Goal: Task Accomplishment & Management: Manage account settings

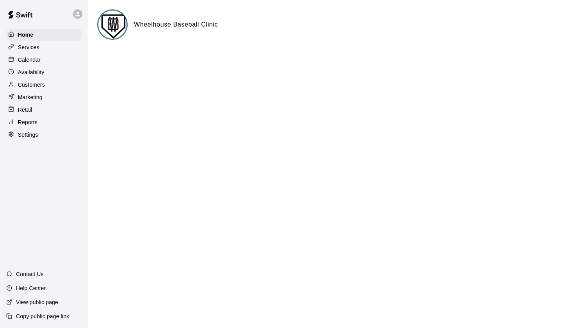
click at [28, 49] on p "Services" at bounding box center [28, 47] width 21 height 8
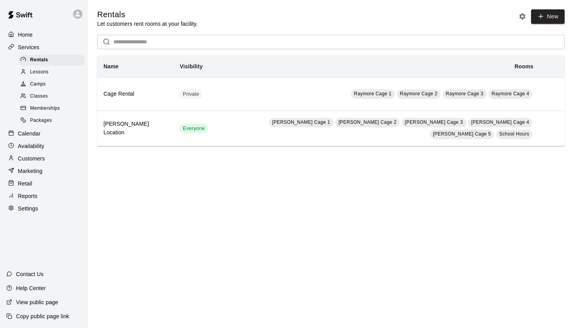
click at [42, 91] on link "Classes" at bounding box center [53, 97] width 69 height 12
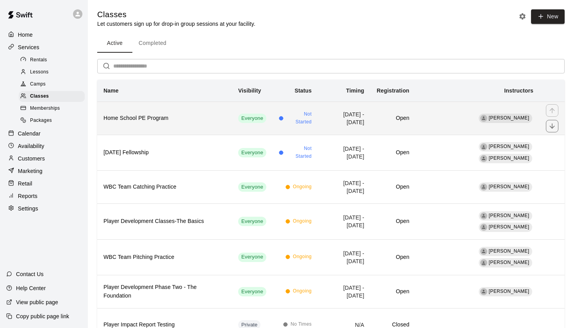
click at [335, 114] on td "[DATE] - [DATE]" at bounding box center [344, 117] width 53 height 33
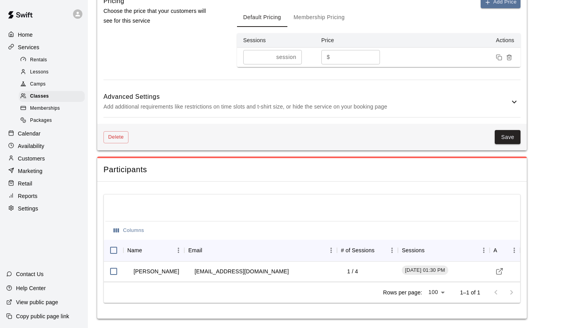
scroll to position [502, 0]
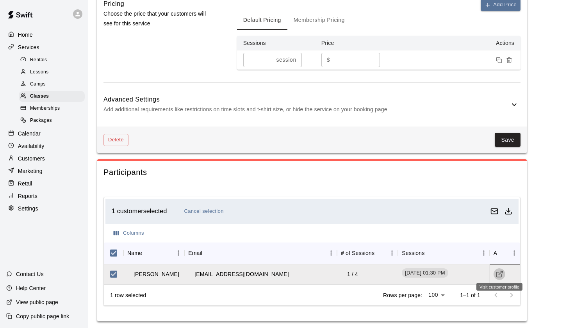
click at [498, 270] on icon "Visit customer profile" at bounding box center [499, 274] width 8 height 8
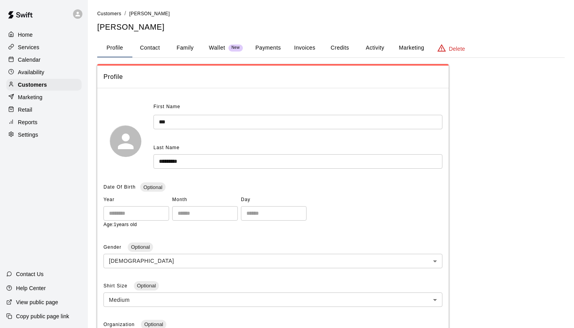
click at [342, 46] on button "Credits" at bounding box center [339, 48] width 35 height 19
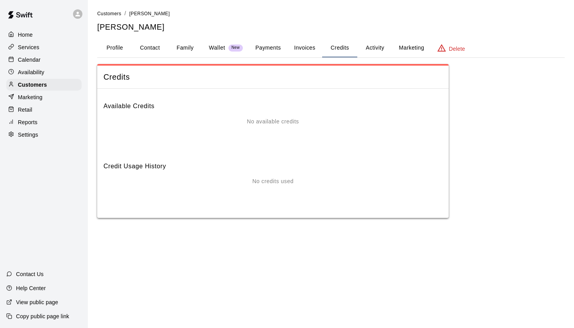
click at [371, 44] on button "Activity" at bounding box center [374, 48] width 35 height 19
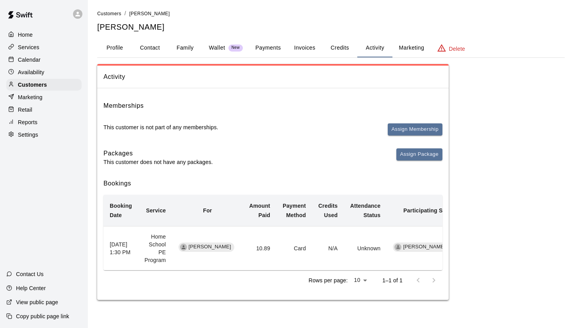
click at [276, 247] on td "10.89" at bounding box center [260, 248] width 34 height 44
click at [147, 245] on td "Home School PE Program" at bounding box center [155, 248] width 34 height 44
click at [221, 46] on p "Wallet" at bounding box center [217, 48] width 16 height 8
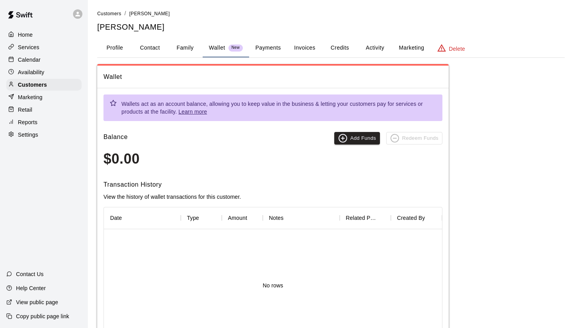
click at [268, 41] on button "Payments" at bounding box center [268, 48] width 38 height 19
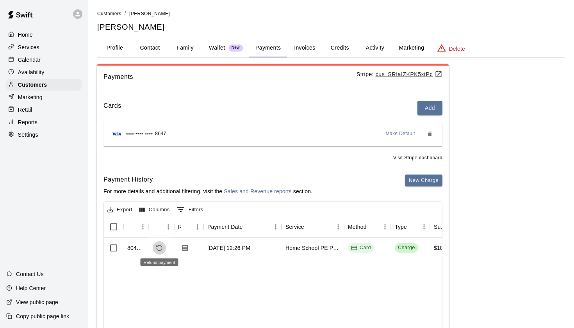
click at [157, 244] on icon "Refund payment" at bounding box center [159, 247] width 7 height 7
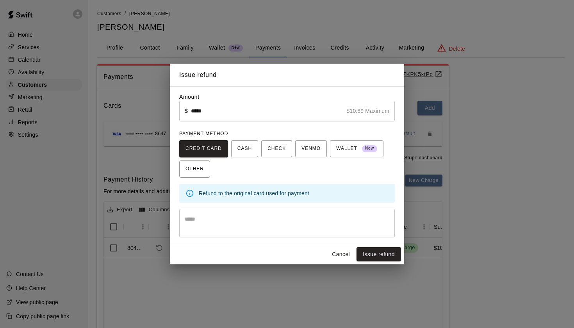
click at [215, 217] on textarea at bounding box center [287, 223] width 204 height 16
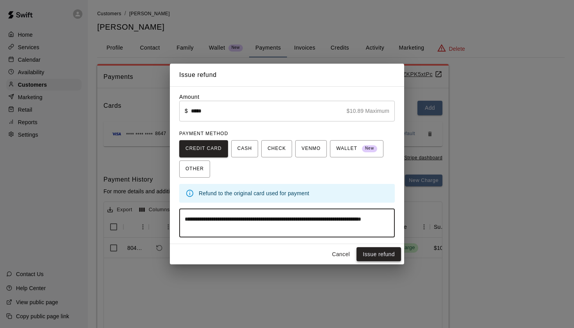
type textarea "**********"
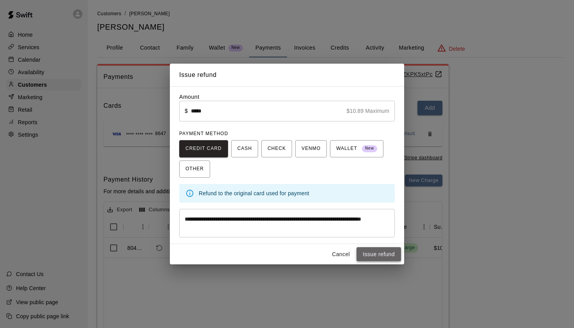
click at [385, 258] on button "Issue refund" at bounding box center [378, 254] width 44 height 14
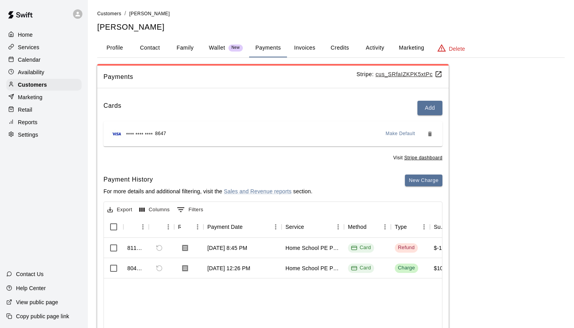
click at [31, 45] on p "Services" at bounding box center [28, 47] width 21 height 8
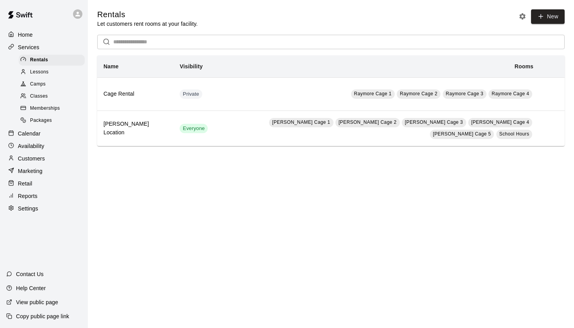
click at [44, 95] on span "Classes" at bounding box center [39, 96] width 18 height 8
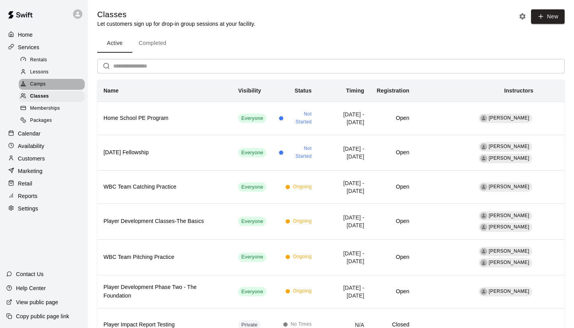
click at [40, 80] on span "Camps" at bounding box center [38, 84] width 16 height 8
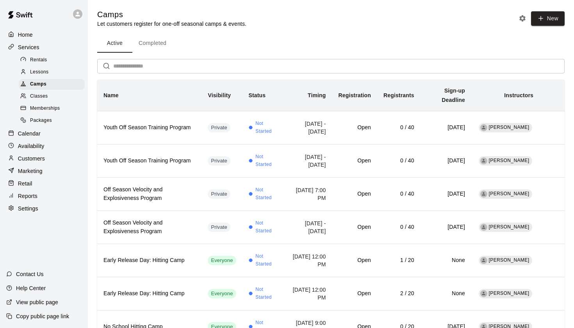
click at [569, 214] on div "Camps Let customers register for one-off seasonal camps & events. New Active Co…" at bounding box center [331, 209] width 480 height 400
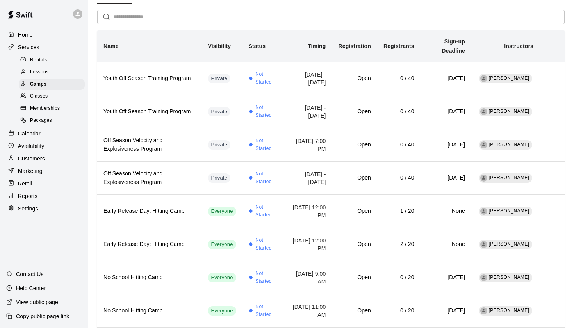
scroll to position [124, 0]
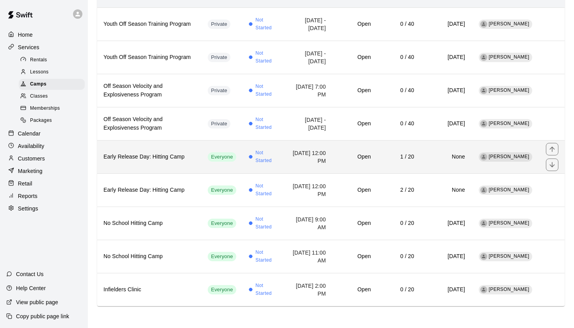
click at [405, 153] on h6 "1 / 20" at bounding box center [398, 157] width 31 height 9
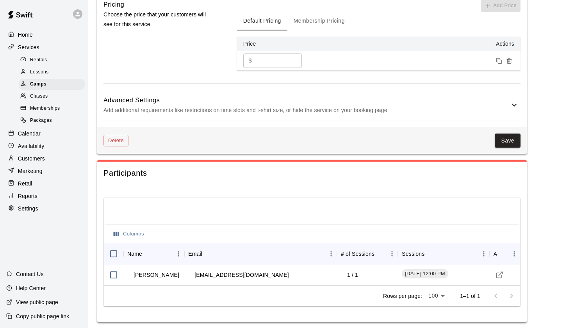
scroll to position [620, 0]
click at [493, 273] on link "Visit customer profile" at bounding box center [499, 275] width 12 height 12
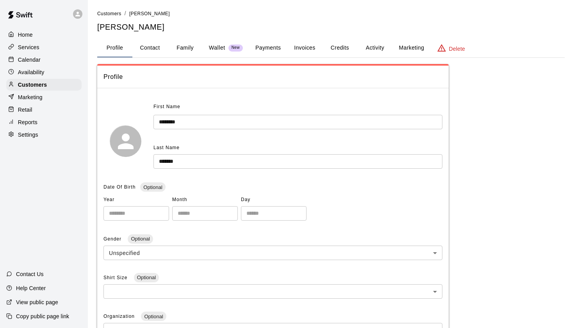
click at [274, 48] on button "Payments" at bounding box center [268, 48] width 38 height 19
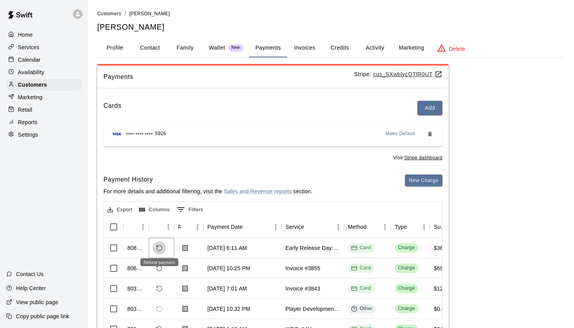
click at [161, 244] on icon "Refund payment" at bounding box center [159, 247] width 7 height 7
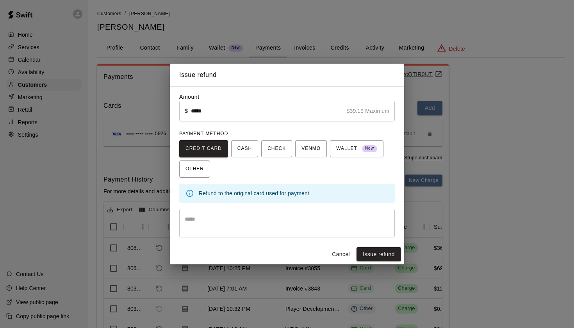
click at [226, 223] on textarea at bounding box center [287, 223] width 204 height 16
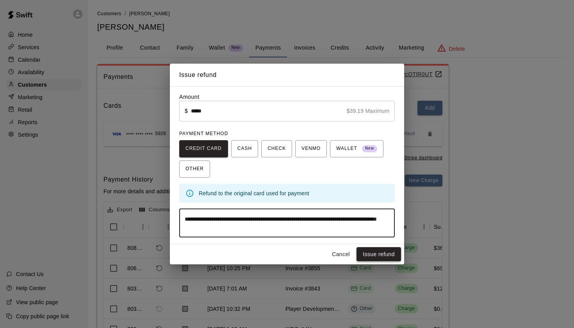
type textarea "**********"
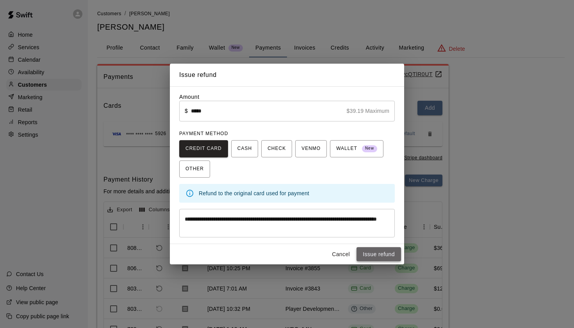
click at [369, 250] on button "Issue refund" at bounding box center [378, 254] width 44 height 14
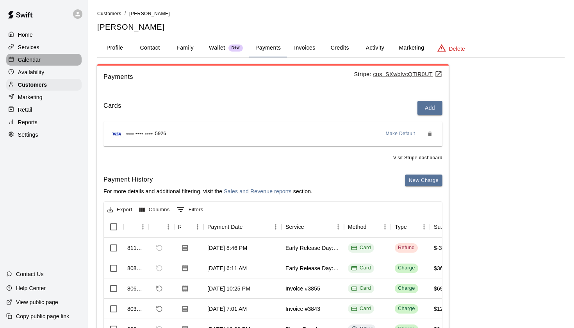
click at [33, 60] on p "Calendar" at bounding box center [29, 60] width 23 height 8
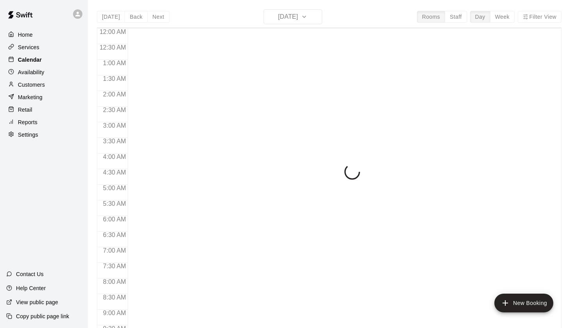
scroll to position [441, 0]
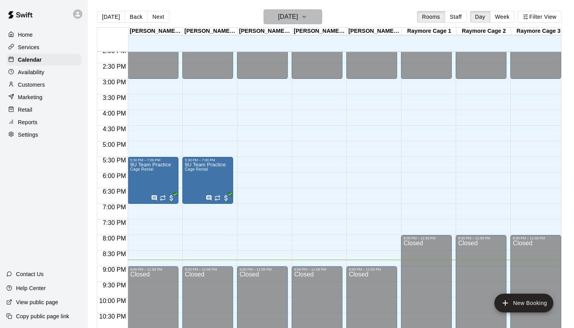
click at [307, 17] on icon "button" at bounding box center [304, 16] width 6 height 9
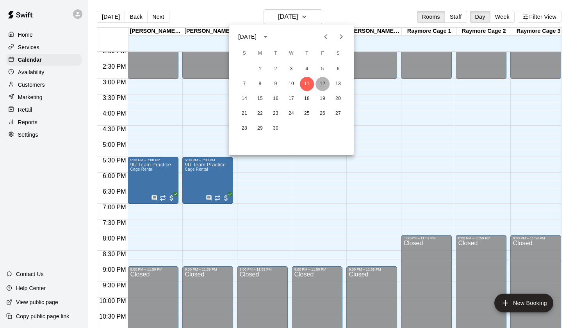
click at [320, 85] on button "12" at bounding box center [322, 84] width 14 height 14
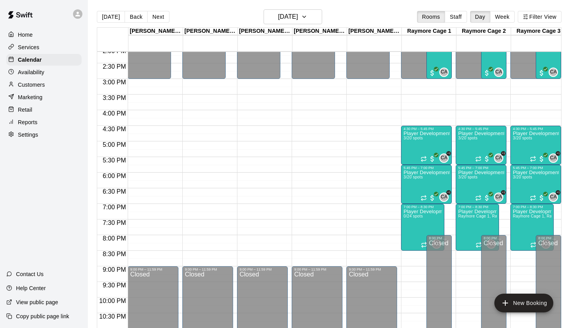
click at [563, 93] on div "Today Back Next Friday Sep 12 Rooms Staff Day Week Filter View Harrelson Cage 1…" at bounding box center [329, 173] width 476 height 328
click at [28, 49] on p "Services" at bounding box center [28, 47] width 21 height 8
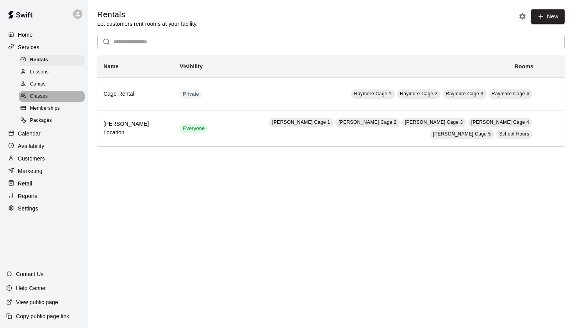
click at [42, 94] on span "Classes" at bounding box center [39, 96] width 18 height 8
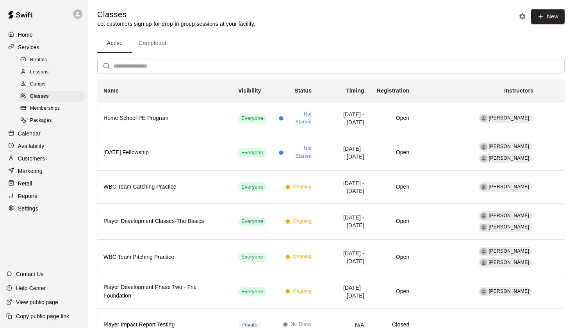
click at [37, 130] on p "Calendar" at bounding box center [29, 134] width 23 height 8
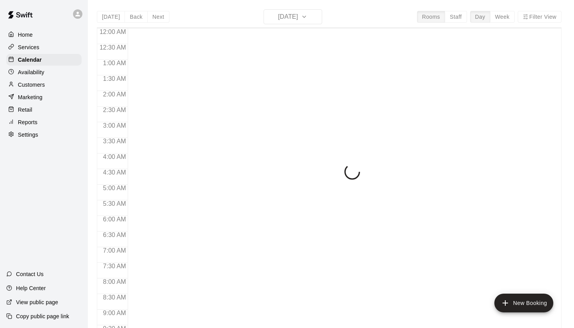
scroll to position [441, 0]
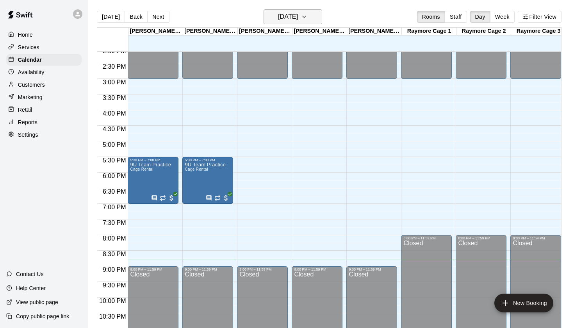
click at [307, 15] on icon "button" at bounding box center [304, 16] width 6 height 9
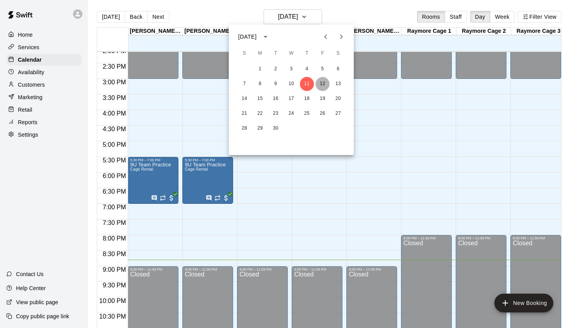
click at [324, 82] on button "12" at bounding box center [322, 84] width 14 height 14
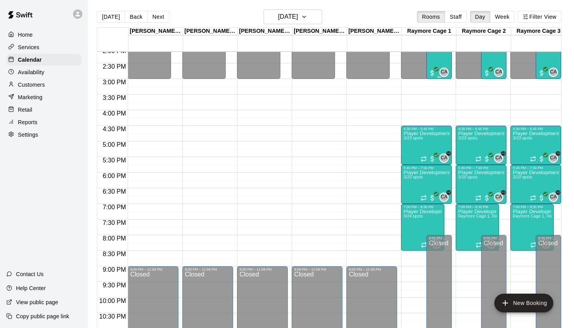
click at [440, 60] on div "Home School PE Program 1/20 spots" at bounding box center [438, 201] width 21 height 328
click at [438, 85] on icon "delete" at bounding box center [436, 82] width 5 height 7
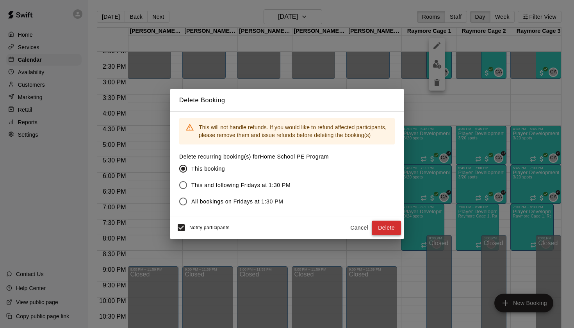
click at [387, 227] on button "Delete" at bounding box center [385, 227] width 29 height 14
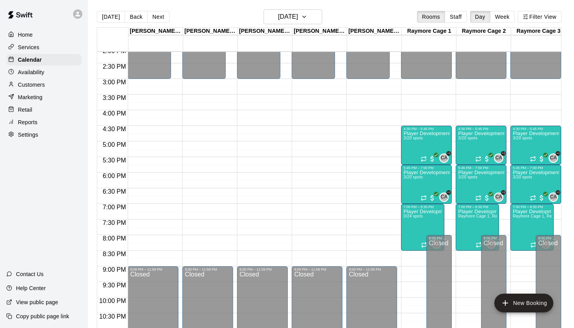
scroll to position [0, 0]
click at [563, 105] on div "Today Back Next Friday Sep 12 Rooms Staff Day Week Filter View Harrelson Cage 1…" at bounding box center [329, 173] width 476 height 328
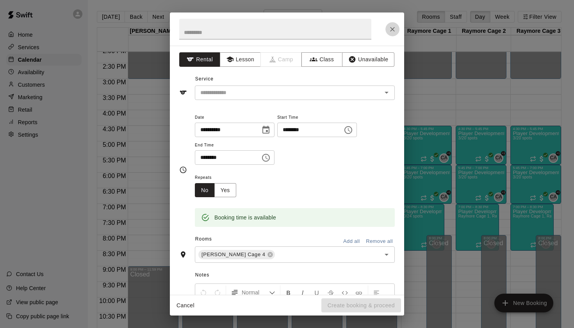
click at [391, 28] on icon "Close" at bounding box center [392, 29] width 5 height 5
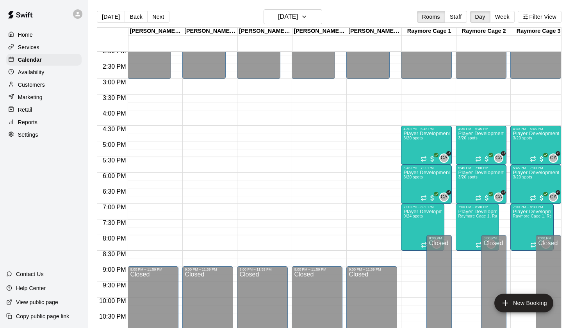
click at [111, 76] on div at bounding box center [112, 77] width 30 height 4
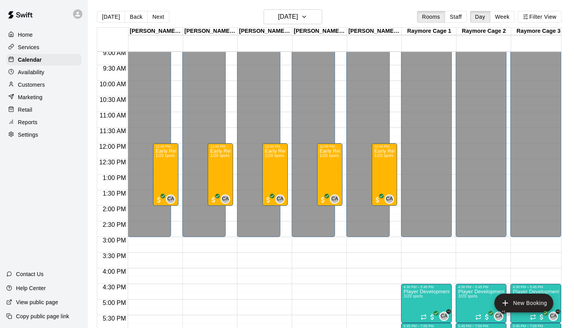
scroll to position [274, 0]
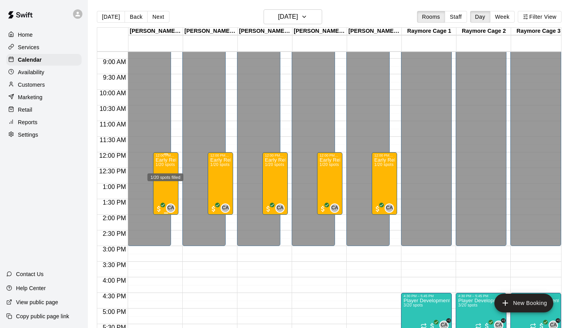
click at [167, 167] on span "1/20 spots" at bounding box center [164, 164] width 19 height 4
click at [163, 208] on icon "delete" at bounding box center [163, 207] width 5 height 7
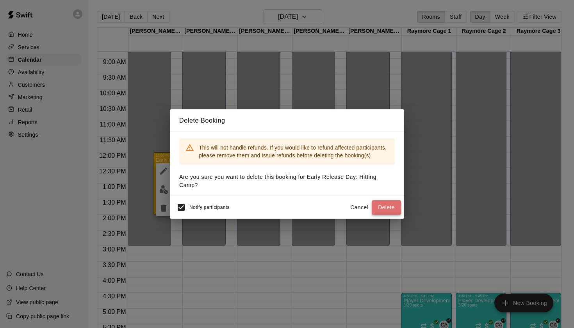
click at [384, 208] on button "Delete" at bounding box center [385, 207] width 29 height 14
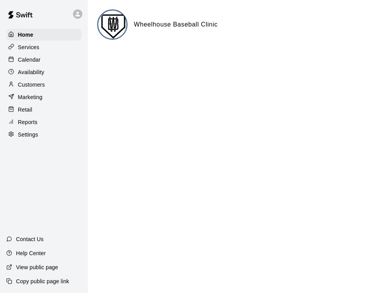
click at [31, 82] on p "Customers" at bounding box center [31, 85] width 27 height 8
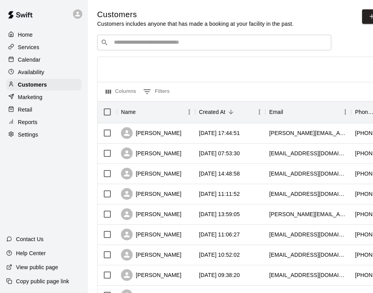
click at [176, 48] on div "​ ​" at bounding box center [214, 43] width 234 height 16
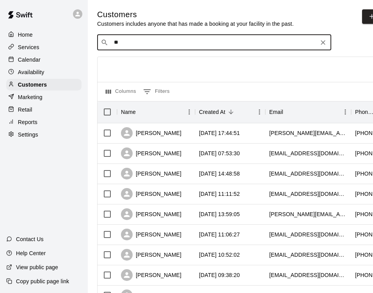
type input "***"
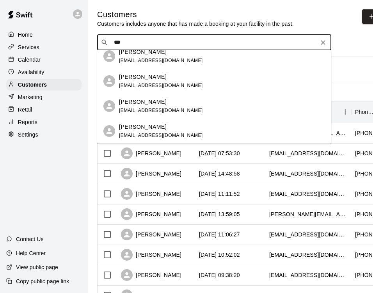
scroll to position [156, 0]
click at [152, 85] on span "[EMAIL_ADDRESS][DOMAIN_NAME]" at bounding box center [161, 85] width 84 height 5
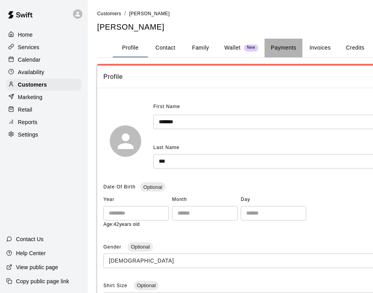
click at [283, 46] on button "Payments" at bounding box center [284, 48] width 38 height 19
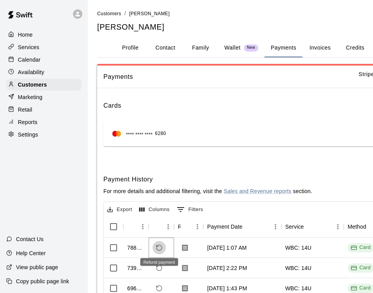
click at [160, 245] on icon "Refund payment" at bounding box center [159, 247] width 7 height 7
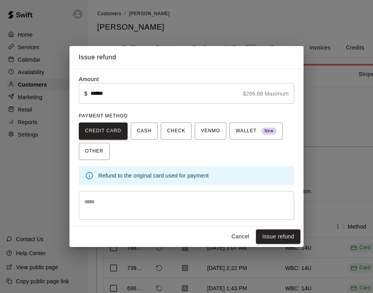
click at [163, 203] on textarea at bounding box center [186, 206] width 204 height 16
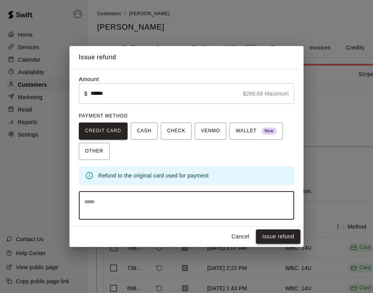
click at [270, 234] on button "Issue refund" at bounding box center [278, 236] width 44 height 14
